Goal: Task Accomplishment & Management: Use online tool/utility

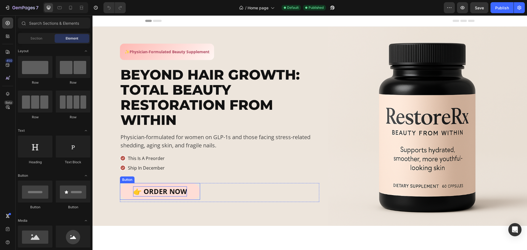
click at [183, 193] on p "👉 ORDER NOW" at bounding box center [160, 191] width 54 height 10
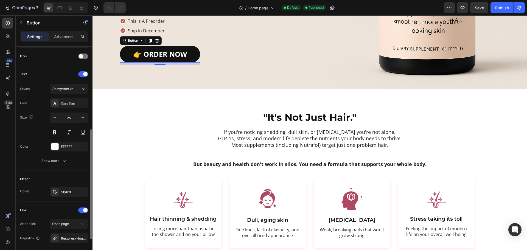
scroll to position [217, 0]
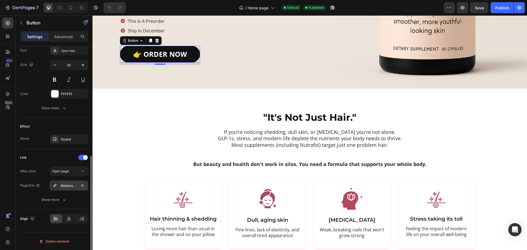
click at [70, 190] on div "RestoreRx (FOUNDER SPECIAL - LIMITED TIME)" at bounding box center [69, 186] width 38 height 10
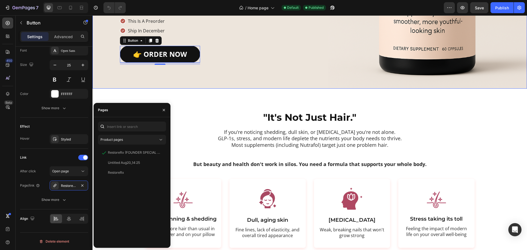
scroll to position [0, 0]
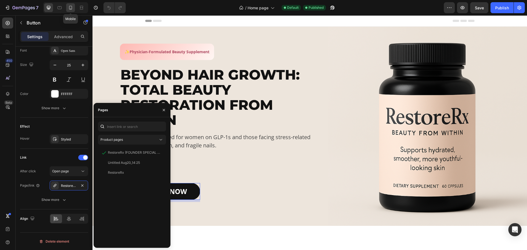
click at [70, 9] on icon at bounding box center [70, 8] width 3 height 4
type input "14"
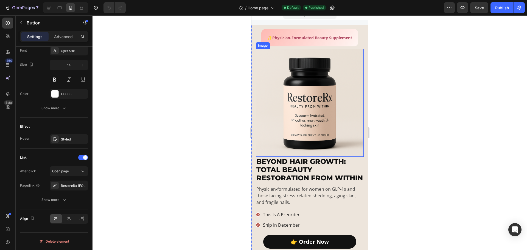
scroll to position [82, 0]
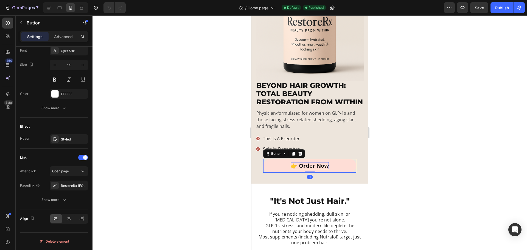
click at [306, 169] on p "👉 Order Now" at bounding box center [310, 165] width 38 height 7
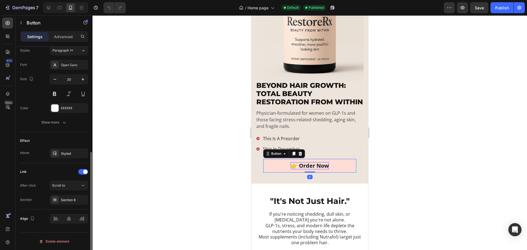
scroll to position [203, 0]
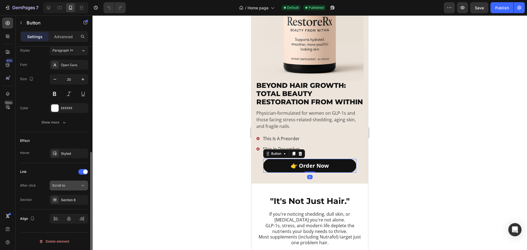
click at [66, 188] on div "Scroll to" at bounding box center [68, 185] width 33 height 5
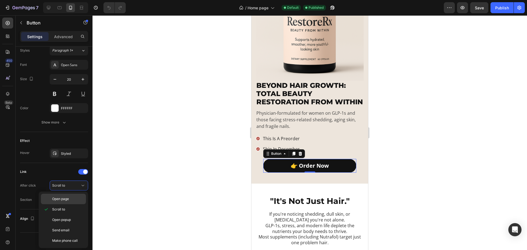
click at [70, 202] on div "Open page" at bounding box center [63, 199] width 45 height 10
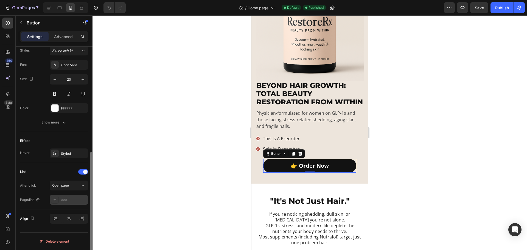
click at [71, 202] on div "Add..." at bounding box center [74, 200] width 26 height 5
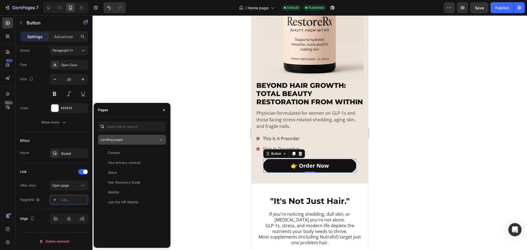
click at [128, 138] on div "Landing pages" at bounding box center [129, 139] width 58 height 5
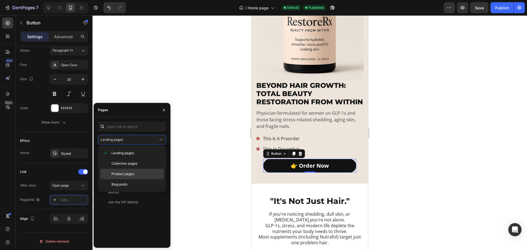
click at [126, 174] on span "Product pages" at bounding box center [122, 174] width 23 height 5
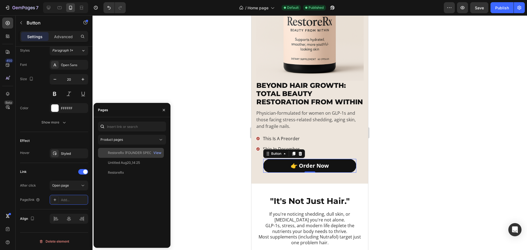
click at [127, 151] on div "RestoreRx (FOUNDER SPECIAL - LIMITED TIME)" at bounding box center [134, 152] width 53 height 5
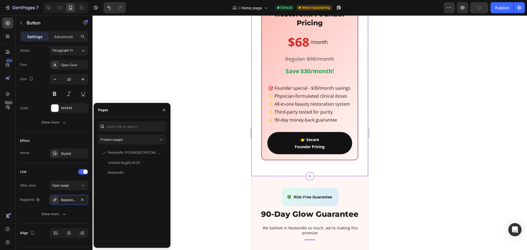
scroll to position [2073, 0]
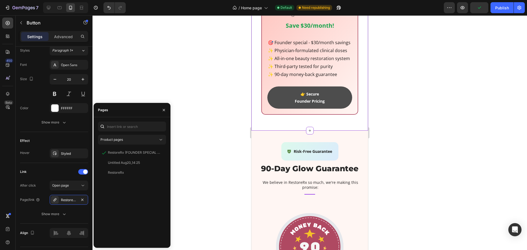
click at [301, 104] on div "👉 Secure Founder Pricing" at bounding box center [310, 98] width 30 height 14
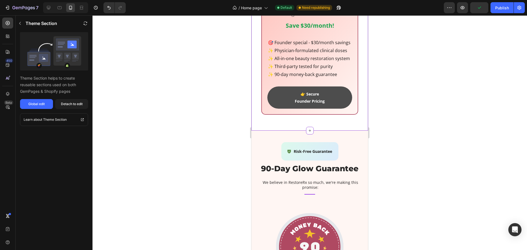
click at [312, 104] on div "👉 Secure Founder Pricing" at bounding box center [310, 98] width 30 height 14
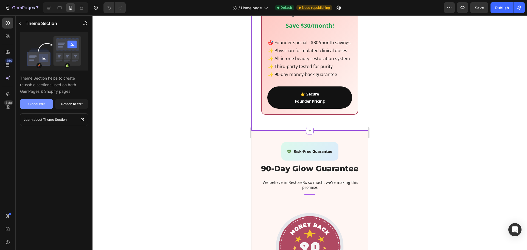
click at [46, 105] on button "Global edit" at bounding box center [36, 104] width 33 height 10
click at [67, 105] on div "Detach to edit" at bounding box center [72, 104] width 22 height 5
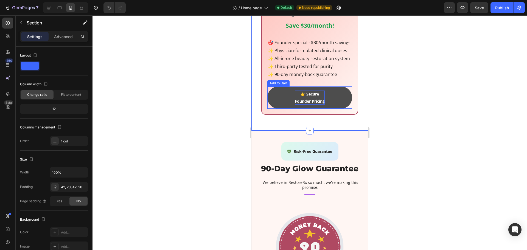
click at [299, 104] on div "👉 Secure Founder Pricing" at bounding box center [310, 98] width 30 height 14
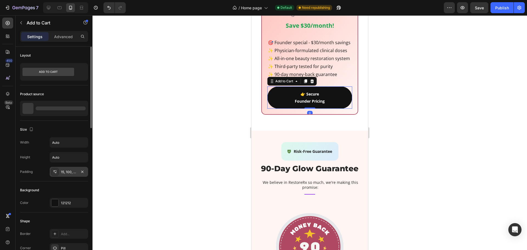
click at [65, 174] on div "15, 100, 15, 100" at bounding box center [69, 172] width 16 height 5
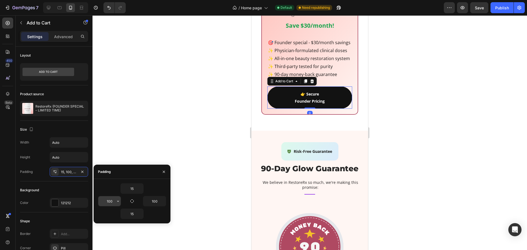
click at [109, 200] on input "100" at bounding box center [109, 201] width 23 height 10
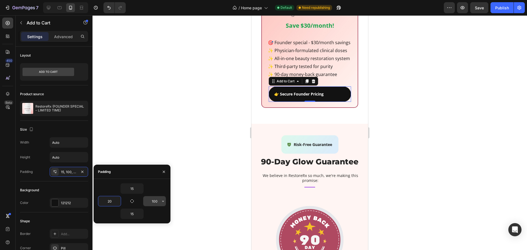
type input "20"
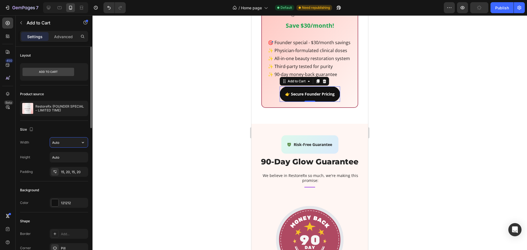
click at [62, 141] on input "Auto" at bounding box center [69, 143] width 38 height 10
click at [77, 146] on input "Auto" at bounding box center [69, 143] width 38 height 10
click at [80, 144] on icon "button" at bounding box center [82, 142] width 5 height 5
click at [63, 165] on p "Full 100%" at bounding box center [67, 166] width 31 height 5
type input "100%"
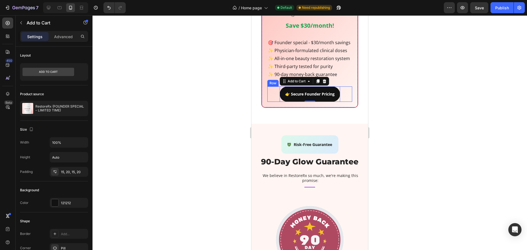
click at [272, 102] on div "👉 Secure Founder Pricing Add to Cart 0 Product Row" at bounding box center [309, 93] width 85 height 15
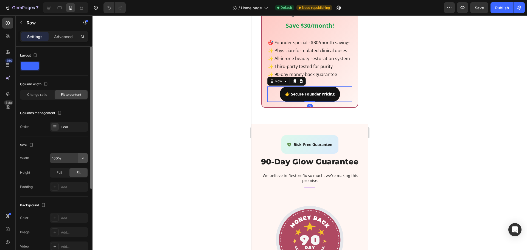
click at [85, 158] on icon "button" at bounding box center [82, 157] width 5 height 5
click at [38, 153] on div "Size Width 100% Height Full Fit Padding Add..." at bounding box center [54, 166] width 68 height 60
click at [60, 170] on span "Full" at bounding box center [59, 172] width 5 height 5
click at [79, 174] on span "Fit" at bounding box center [79, 172] width 4 height 5
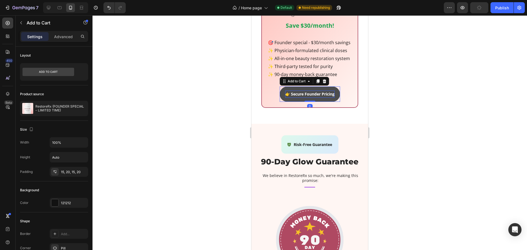
click at [296, 97] on div "👉 Secure Founder Pricing" at bounding box center [309, 94] width 49 height 7
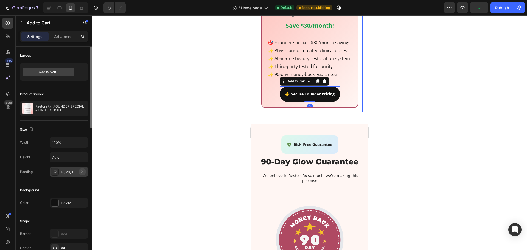
click at [82, 172] on icon "button" at bounding box center [82, 171] width 2 height 2
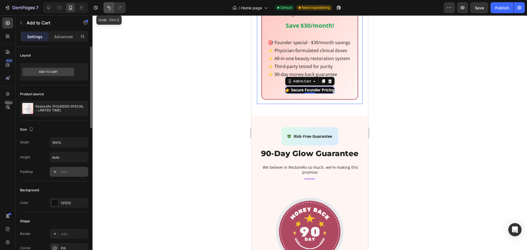
click at [109, 5] on icon "Undo/Redo" at bounding box center [108, 7] width 5 height 5
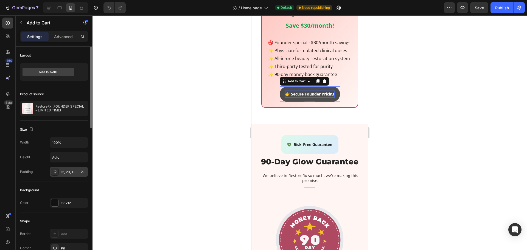
click at [285, 97] on div "👉 Secure Founder Pricing" at bounding box center [309, 94] width 49 height 7
click at [68, 170] on div "15, 20, 15, 20" at bounding box center [69, 172] width 16 height 5
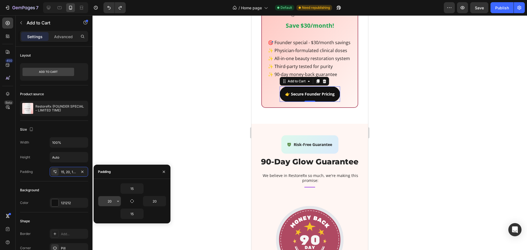
click at [110, 203] on input "20" at bounding box center [109, 201] width 23 height 10
type input "30"
click at [155, 200] on input "20" at bounding box center [154, 201] width 23 height 10
type input "30"
click at [495, 116] on div at bounding box center [310, 132] width 435 height 235
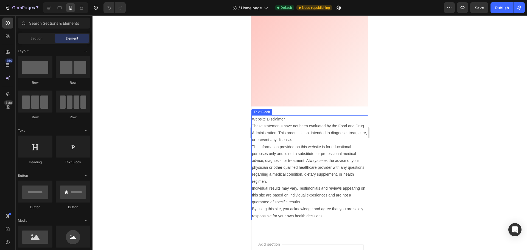
scroll to position [2834, 0]
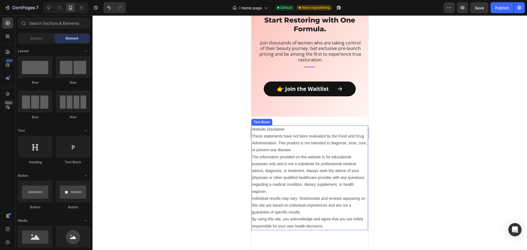
click at [318, 133] on p "These statements have not been evaluated by the Food and Drug Administration. T…" at bounding box center [310, 143] width 116 height 21
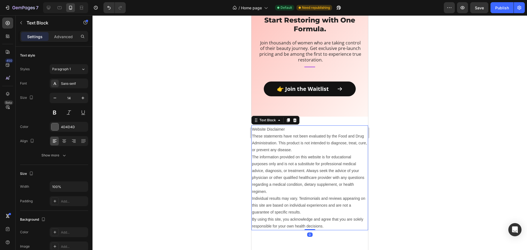
click at [447, 153] on div at bounding box center [310, 132] width 435 height 235
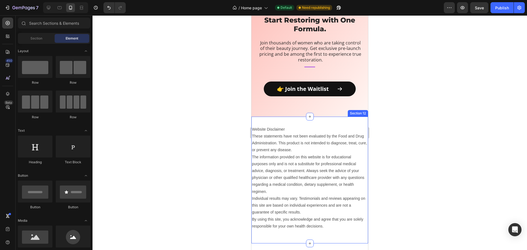
click at [359, 122] on div "Website Disclaimer These statements have not been evaluated by the Food and Dru…" at bounding box center [309, 180] width 117 height 127
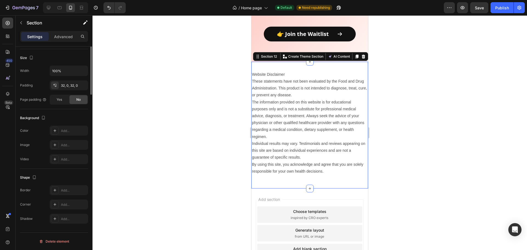
scroll to position [0, 0]
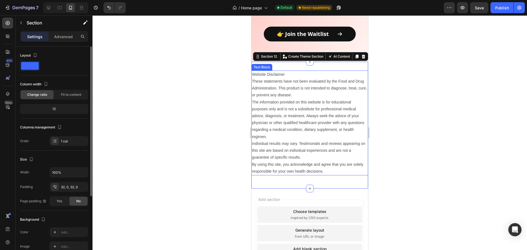
drag, startPoint x: 308, startPoint y: 104, endPoint x: 284, endPoint y: 111, distance: 25.3
click at [308, 104] on p "The information provided on this website is for educational purposes only and i…" at bounding box center [310, 119] width 116 height 41
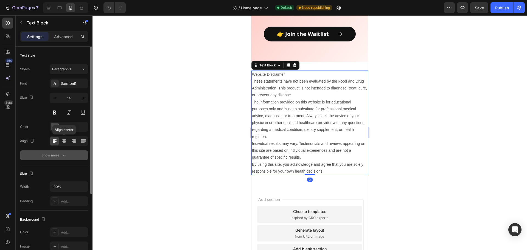
drag, startPoint x: 64, startPoint y: 138, endPoint x: 68, endPoint y: 152, distance: 15.0
click at [64, 138] on div at bounding box center [64, 141] width 9 height 9
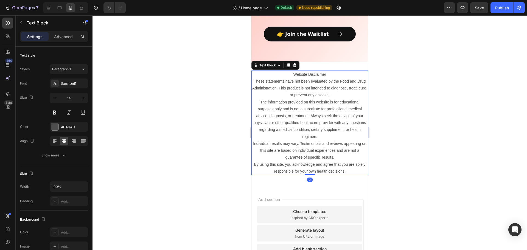
click at [347, 104] on p "The information provided on this website is for educational purposes only and i…" at bounding box center [310, 119] width 116 height 41
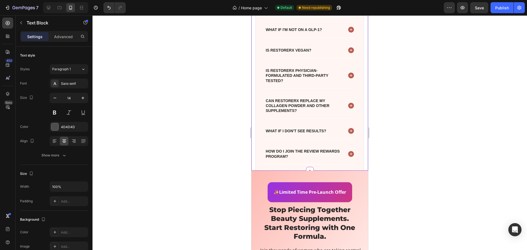
scroll to position [2587, 0]
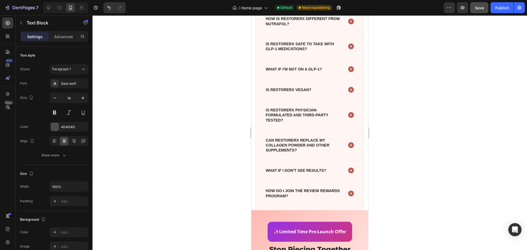
click at [480, 9] on span "Save" at bounding box center [479, 7] width 9 height 5
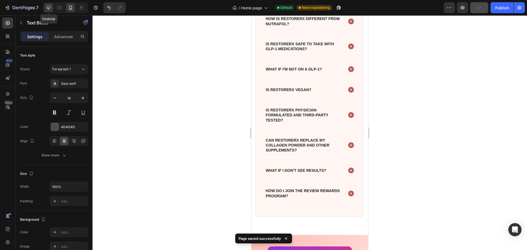
click at [51, 6] on icon at bounding box center [48, 7] width 5 height 5
type input "16"
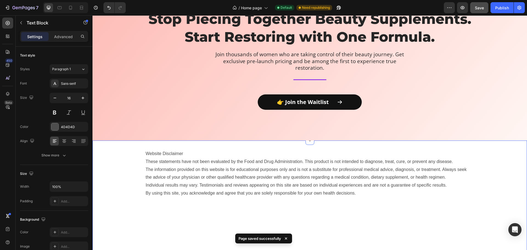
scroll to position [2954, 0]
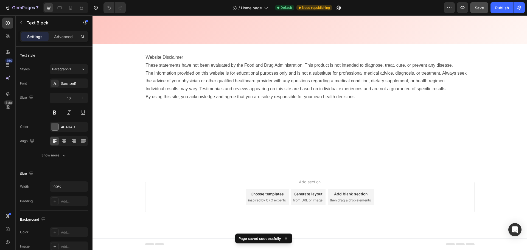
click at [169, 97] on p "By using this site, you acknowledge and agree that you are solely responsible f…" at bounding box center [310, 97] width 328 height 8
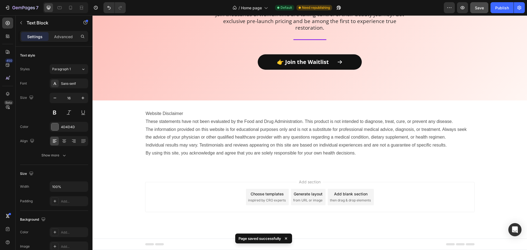
click at [244, 116] on p "Website Disclaimer" at bounding box center [310, 114] width 328 height 8
click at [128, 160] on div "Website Disclaimer These statements have not been evaluated by the Food and Dru…" at bounding box center [310, 135] width 435 height 53
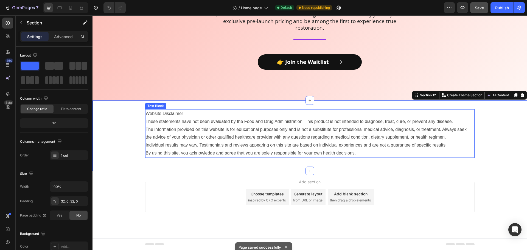
click at [177, 121] on p "These statements have not been evaluated by the Food and Drug Administration. T…" at bounding box center [310, 122] width 328 height 8
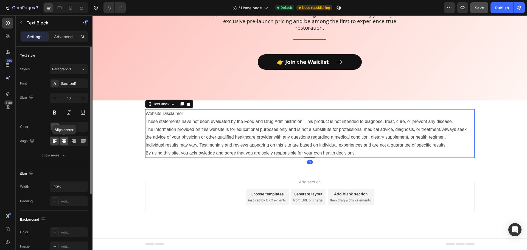
click at [65, 142] on icon at bounding box center [63, 140] width 5 height 5
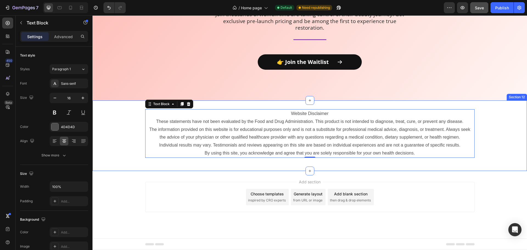
click at [494, 147] on div "Website Disclaimer These statements have not been evaluated by the Food and Dru…" at bounding box center [310, 135] width 435 height 53
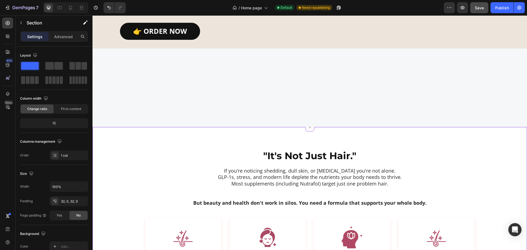
scroll to position [79, 0]
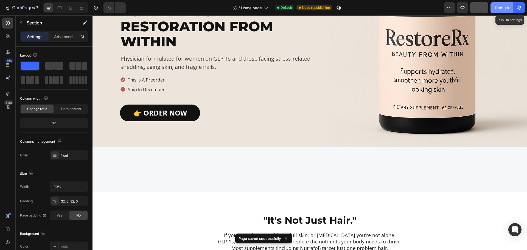
click at [514, 7] on button "button" at bounding box center [519, 7] width 11 height 11
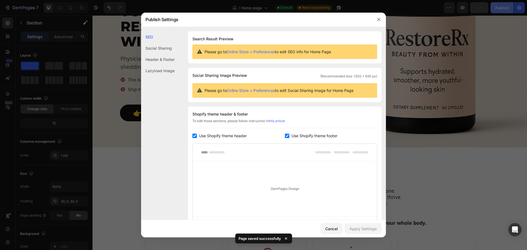
click at [500, 9] on div at bounding box center [263, 125] width 527 height 250
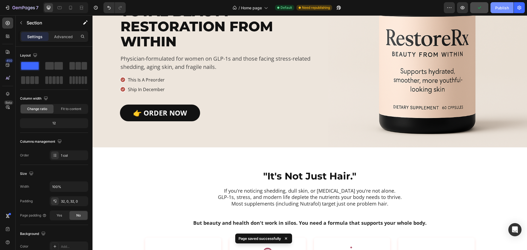
click at [501, 9] on div "Publish" at bounding box center [502, 8] width 14 height 6
